Goal: Navigation & Orientation: Find specific page/section

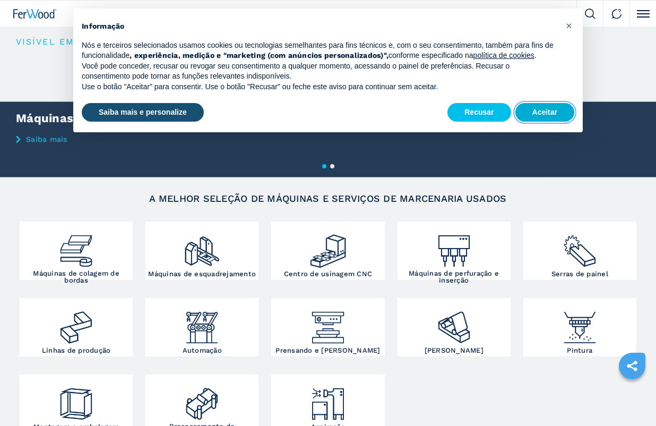
click at [536, 110] on font "Aceitar" at bounding box center [544, 112] width 25 height 8
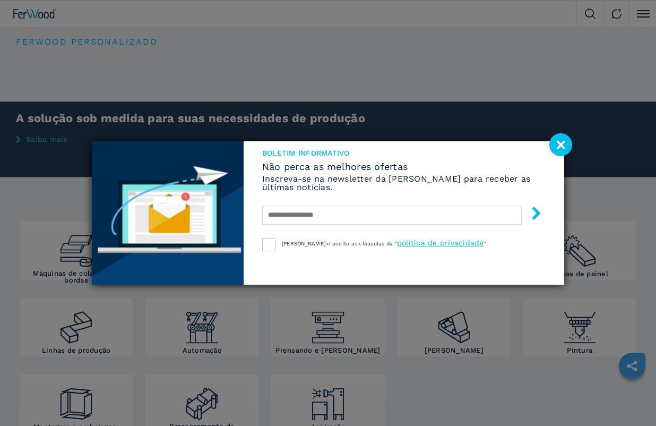
click at [565, 141] on image at bounding box center [560, 144] width 23 height 23
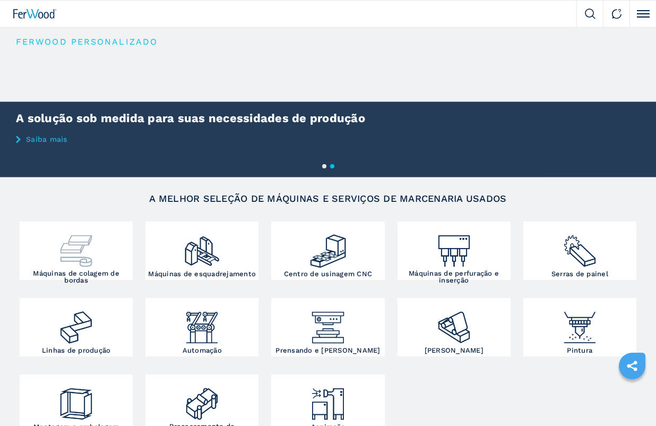
click at [84, 257] on img at bounding box center [76, 247] width 38 height 46
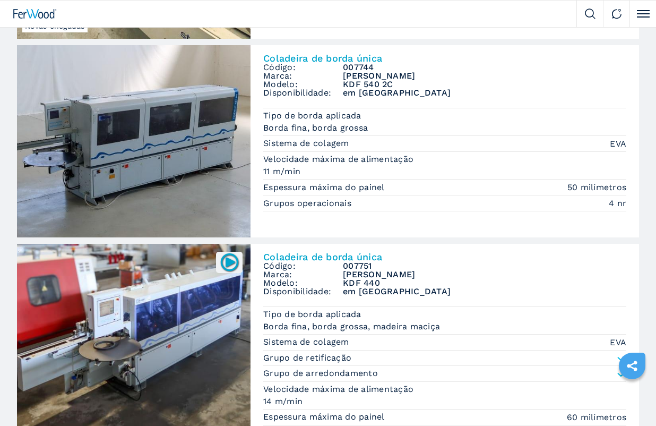
scroll to position [1698, 0]
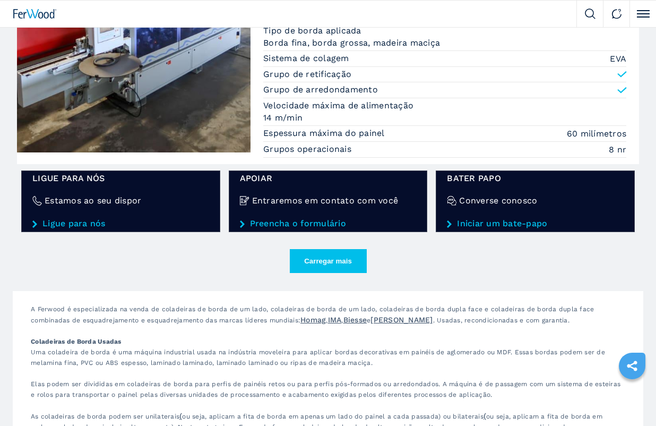
click at [335, 258] on font "Carregar mais" at bounding box center [328, 261] width 48 height 8
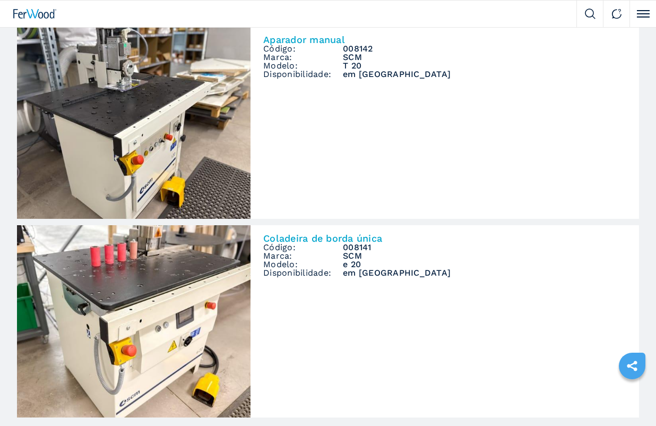
scroll to position [3396, 0]
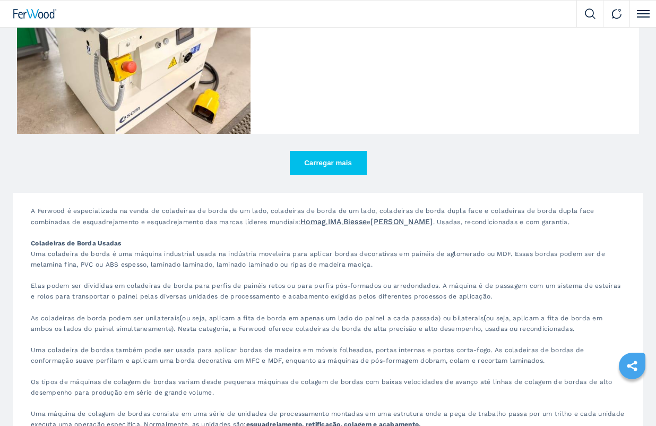
click at [332, 159] on font "Carregar mais" at bounding box center [328, 163] width 48 height 8
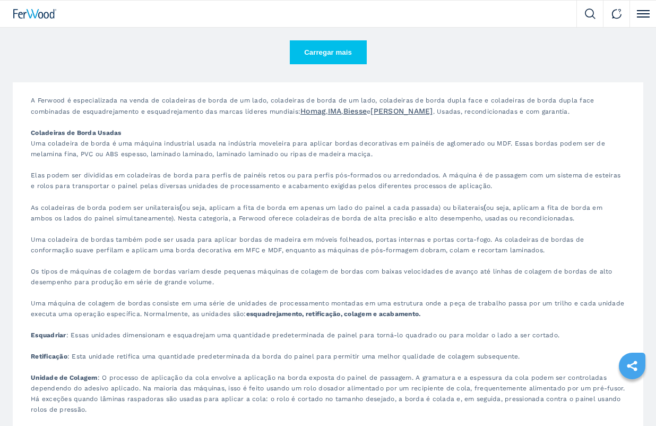
scroll to position [4810, 0]
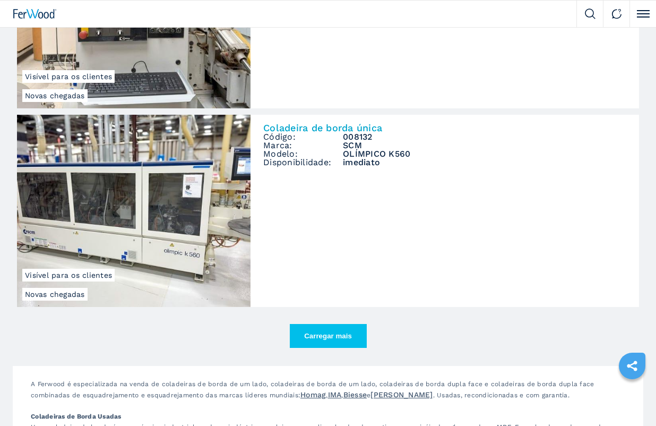
click at [327, 332] on font "Carregar mais" at bounding box center [328, 336] width 48 height 8
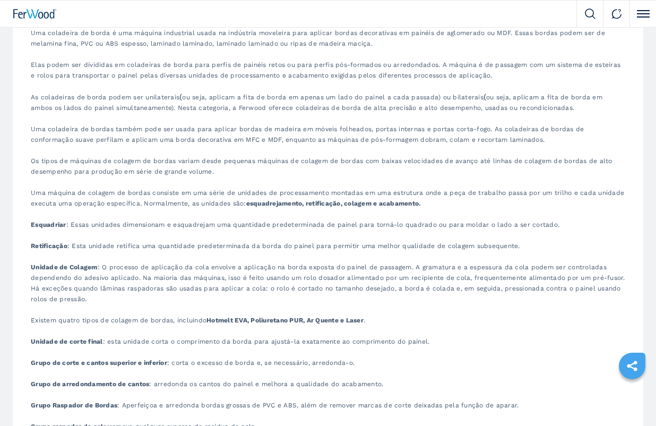
scroll to position [6508, 0]
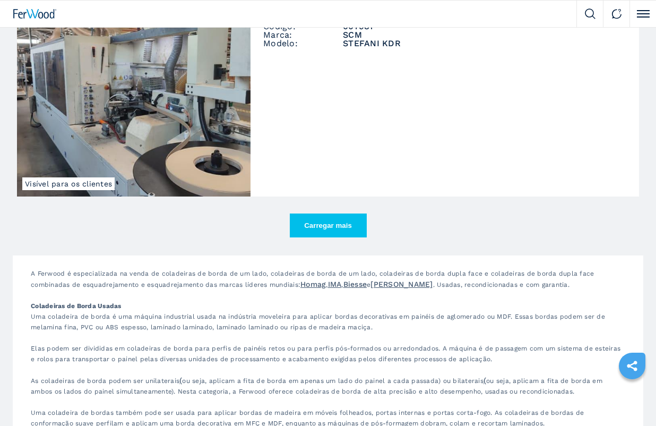
click at [337, 221] on font "Carregar mais" at bounding box center [328, 225] width 48 height 8
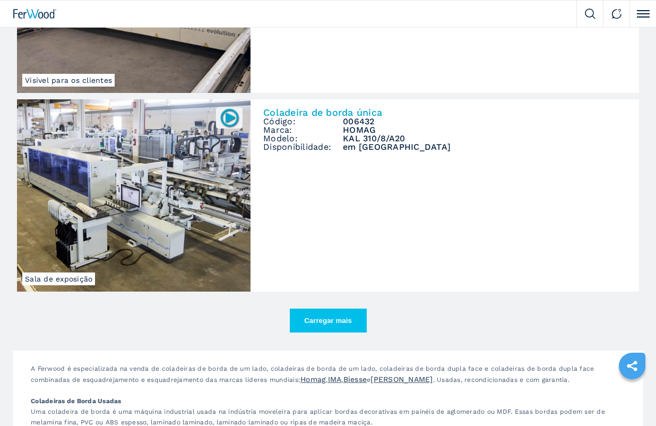
scroll to position [8206, 0]
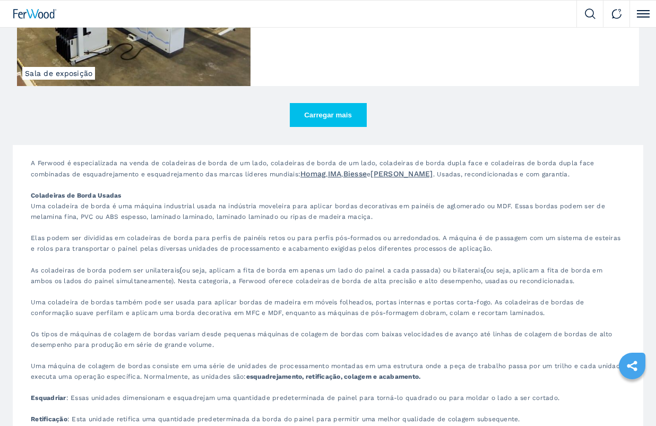
click at [348, 111] on font "Carregar mais" at bounding box center [328, 115] width 48 height 8
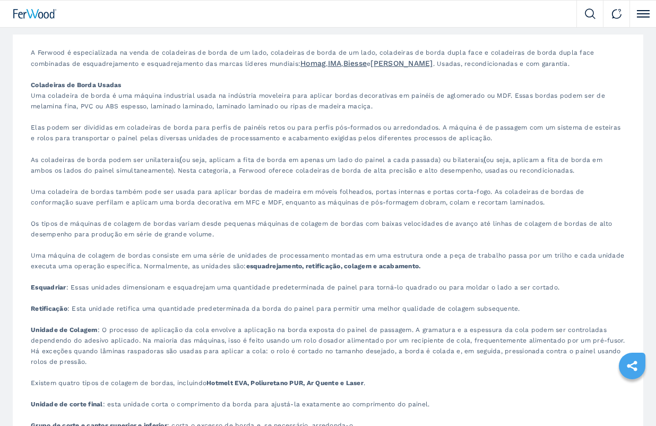
scroll to position [9621, 0]
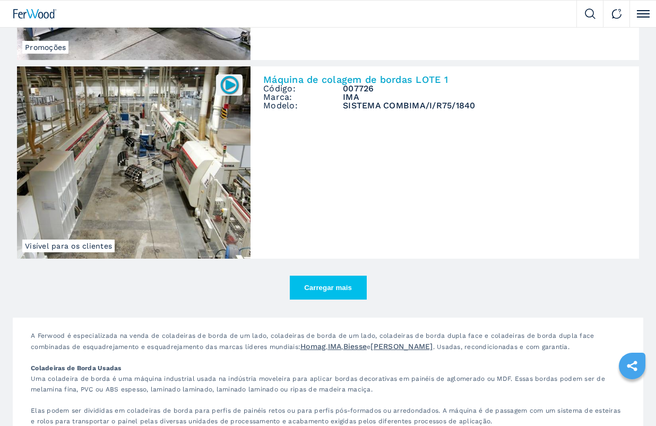
click at [326, 283] on font "Carregar mais" at bounding box center [328, 287] width 48 height 8
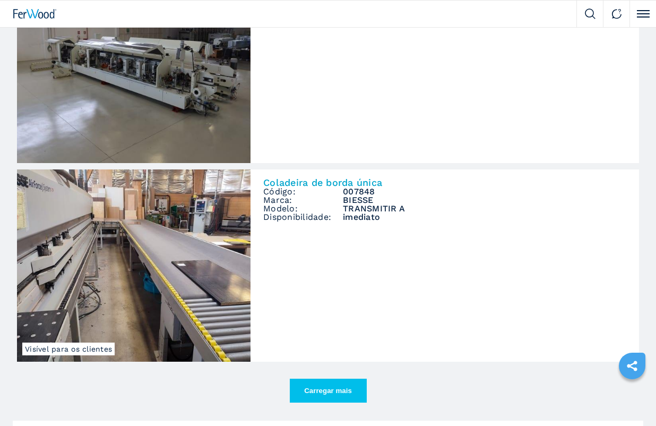
scroll to position [11319, 0]
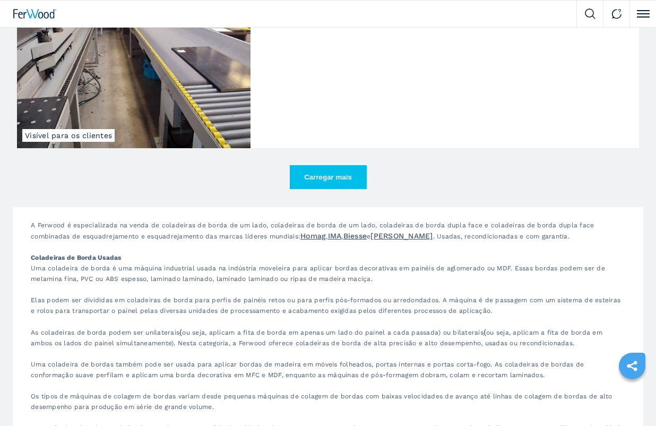
click at [339, 165] on button "Carregar mais" at bounding box center [328, 177] width 77 height 24
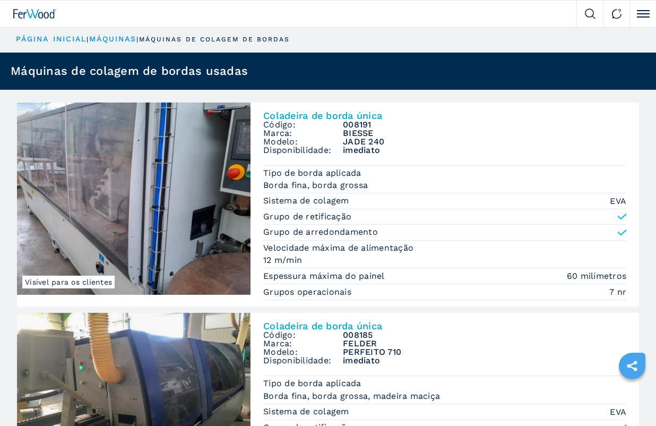
click at [637, 11] on button "Clique para alternar o menu" at bounding box center [642, 14] width 27 height 27
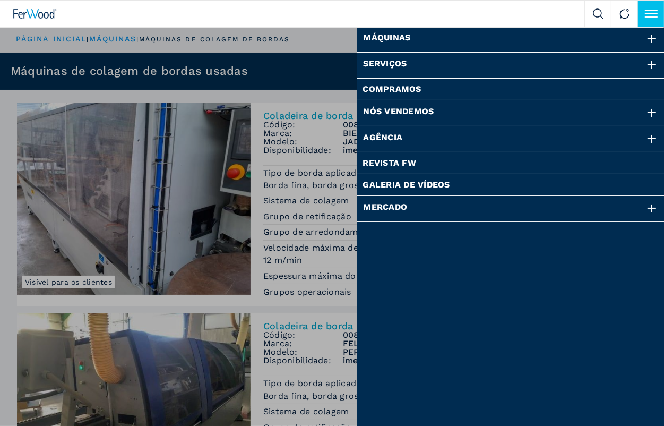
click at [655, 38] on div at bounding box center [652, 39] width 12 height 12
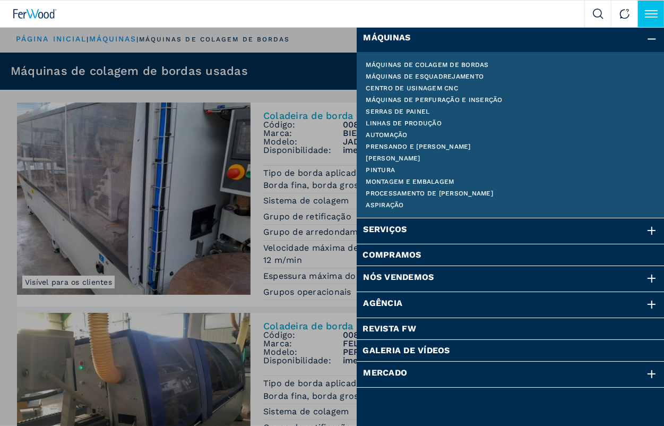
click at [386, 180] on font "Montagem e embalagem" at bounding box center [410, 181] width 88 height 7
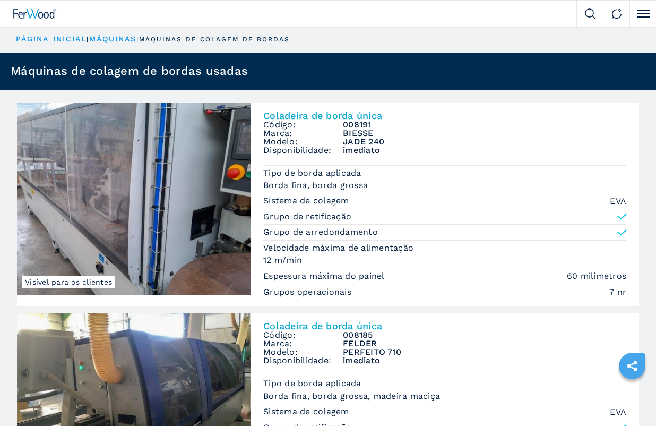
click at [643, 12] on button "Clique para alternar o menu" at bounding box center [642, 14] width 27 height 27
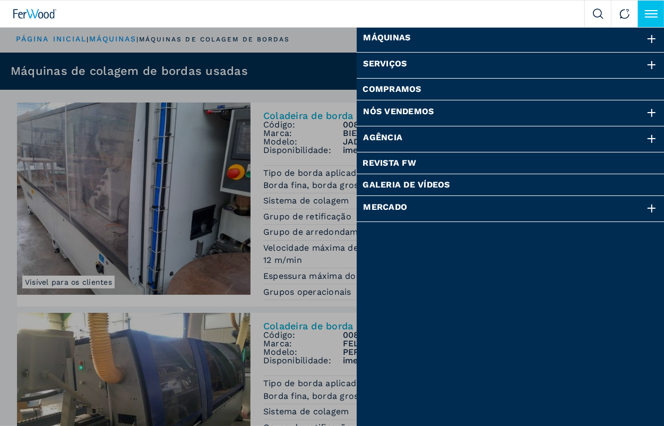
click at [646, 38] on div at bounding box center [652, 39] width 12 height 12
